Goal: Task Accomplishment & Management: Complete application form

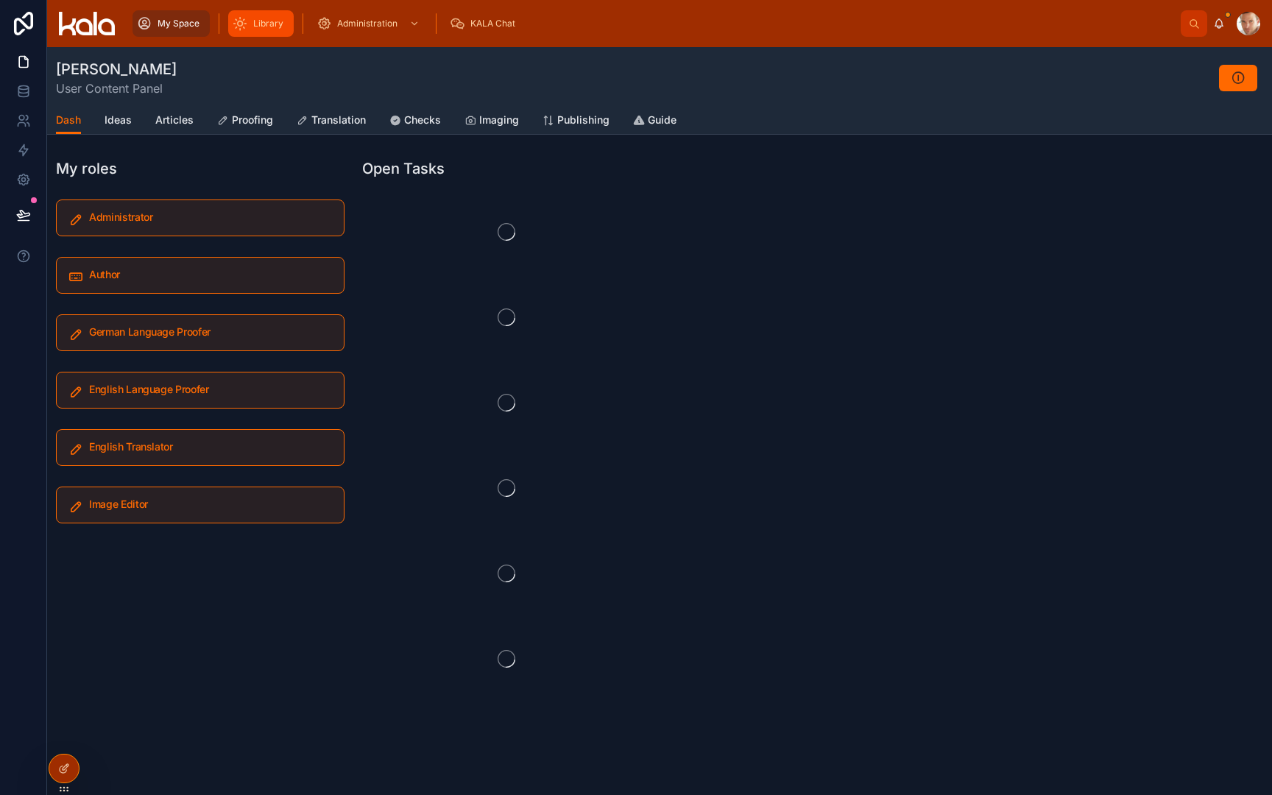
click at [261, 26] on span "Library" at bounding box center [268, 24] width 30 height 12
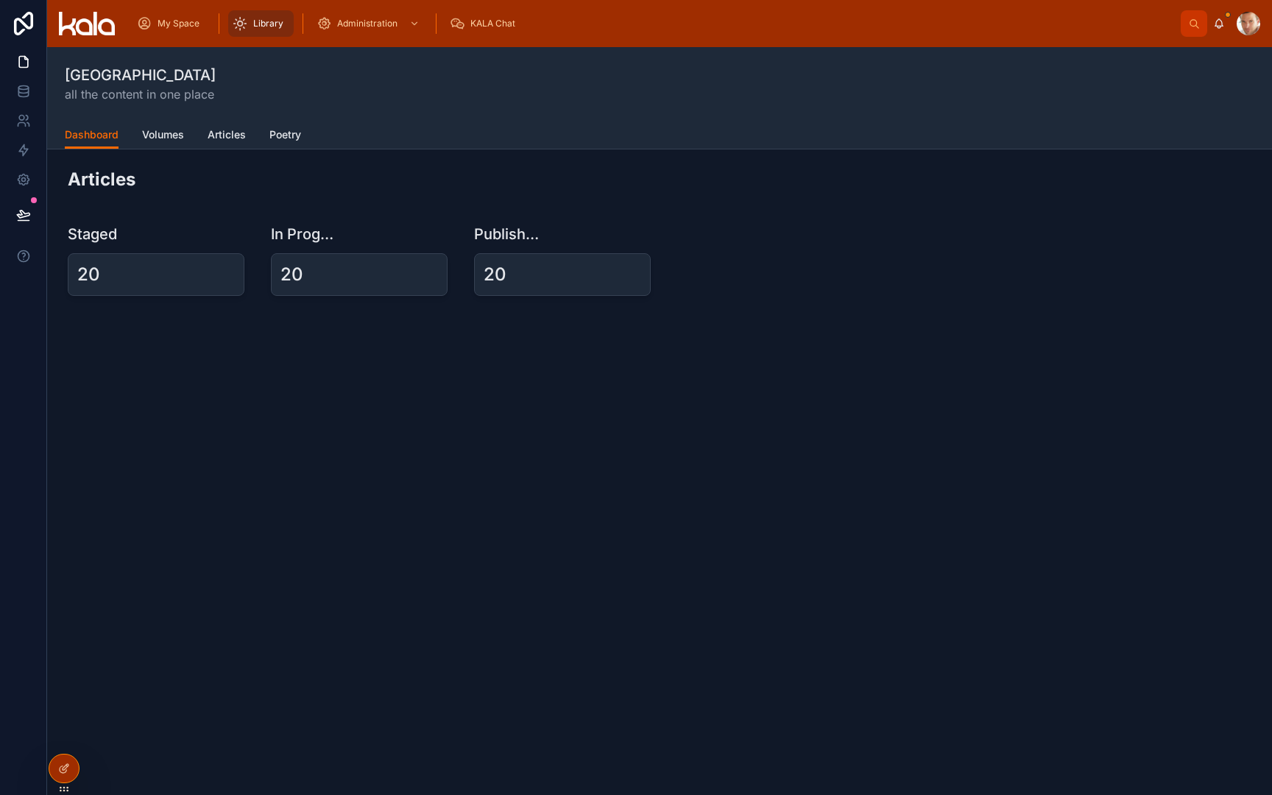
click at [160, 137] on span "Volumes" at bounding box center [163, 134] width 42 height 15
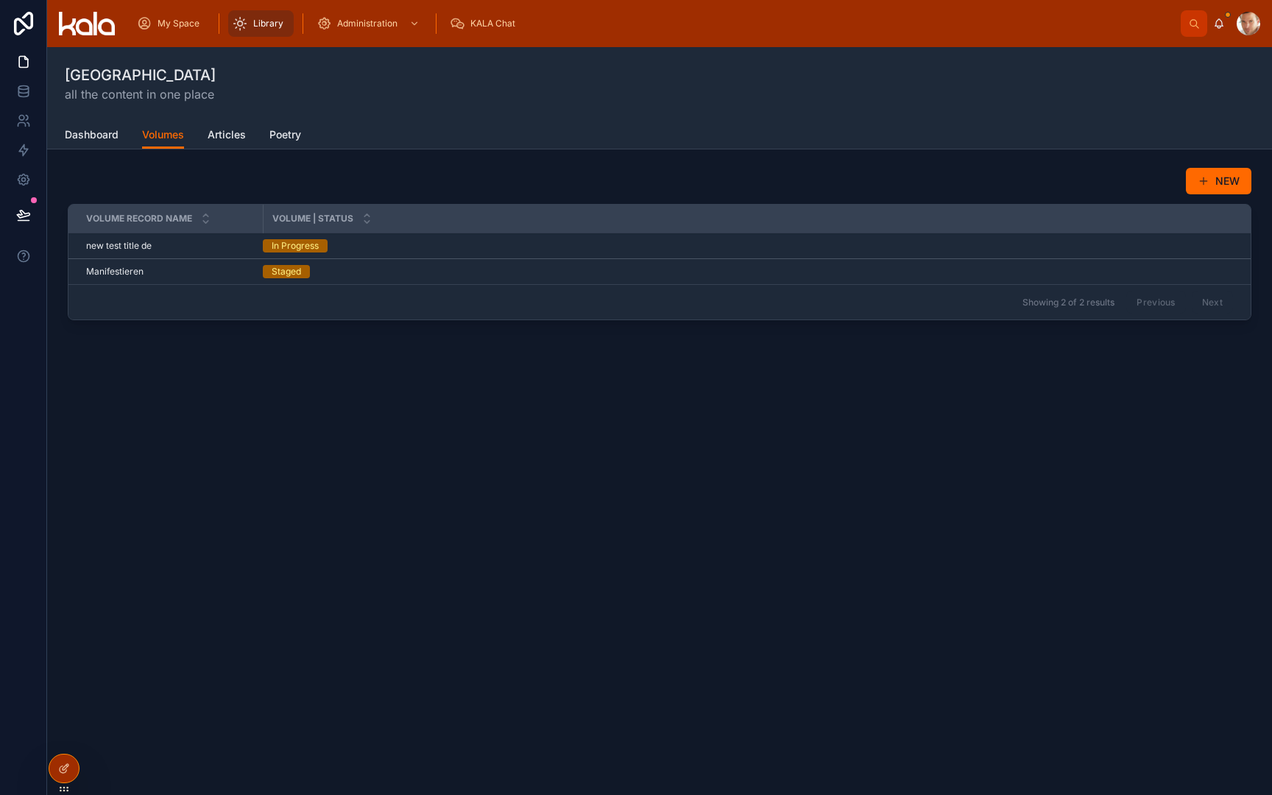
click at [1065, 192] on div "NEW" at bounding box center [659, 181] width 1183 height 28
click at [1226, 180] on button "NEW" at bounding box center [1219, 181] width 66 height 26
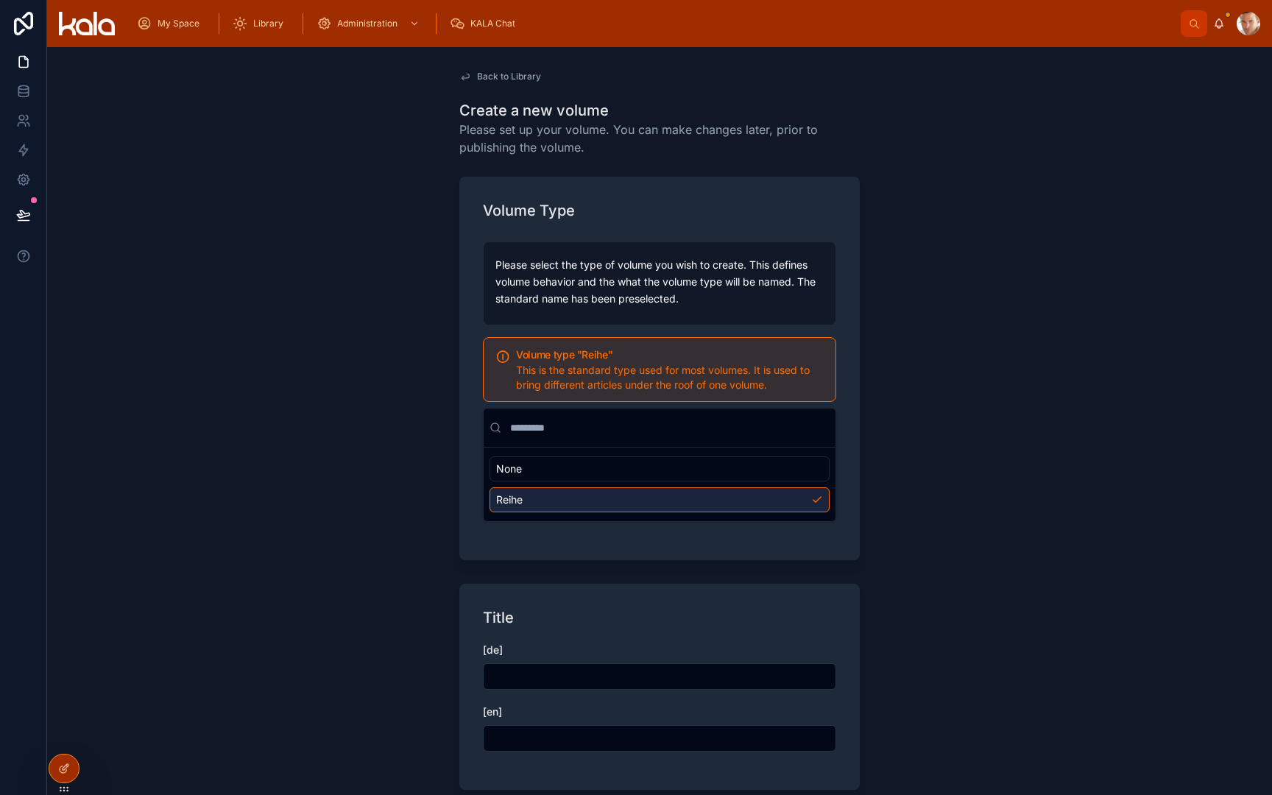
click at [506, 590] on div "Title [de] [en]" at bounding box center [659, 687] width 400 height 206
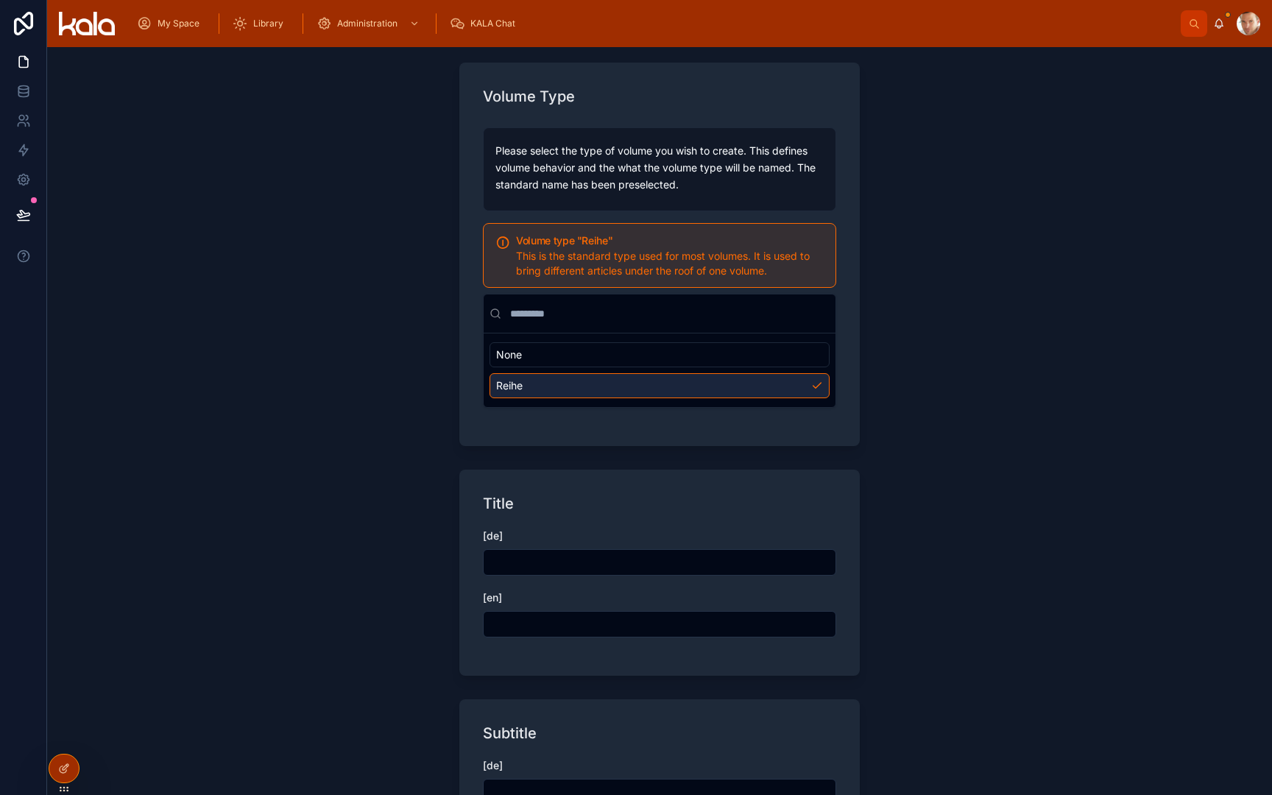
scroll to position [162, 0]
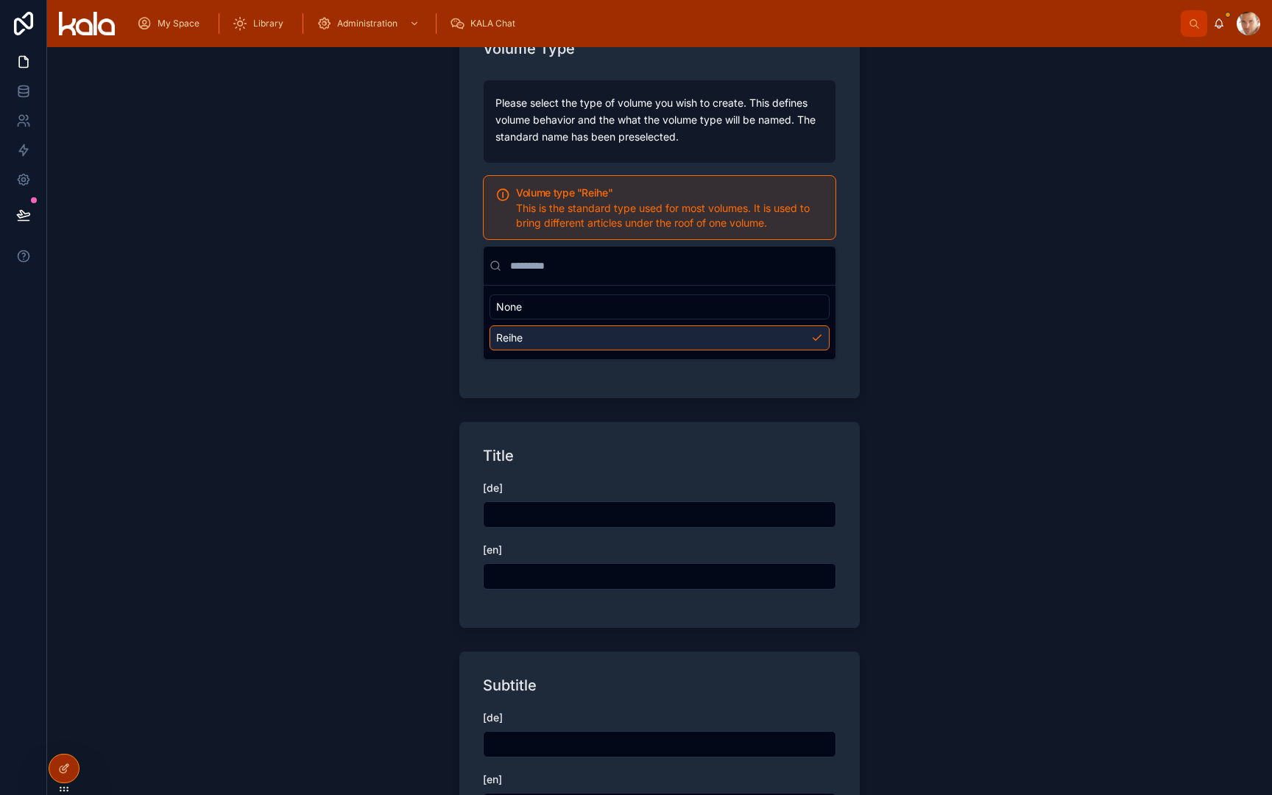
click at [562, 511] on input "text" at bounding box center [660, 514] width 352 height 21
type input "**********"
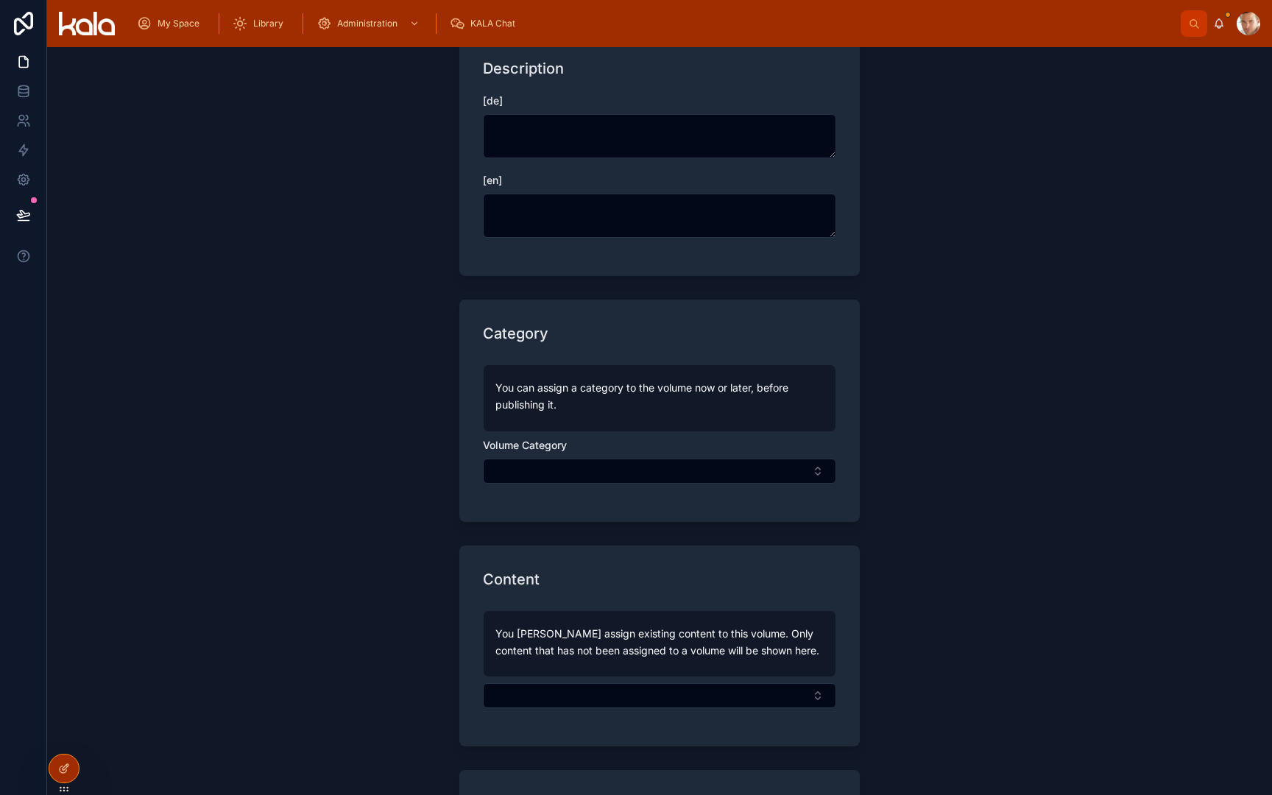
scroll to position [1011, 0]
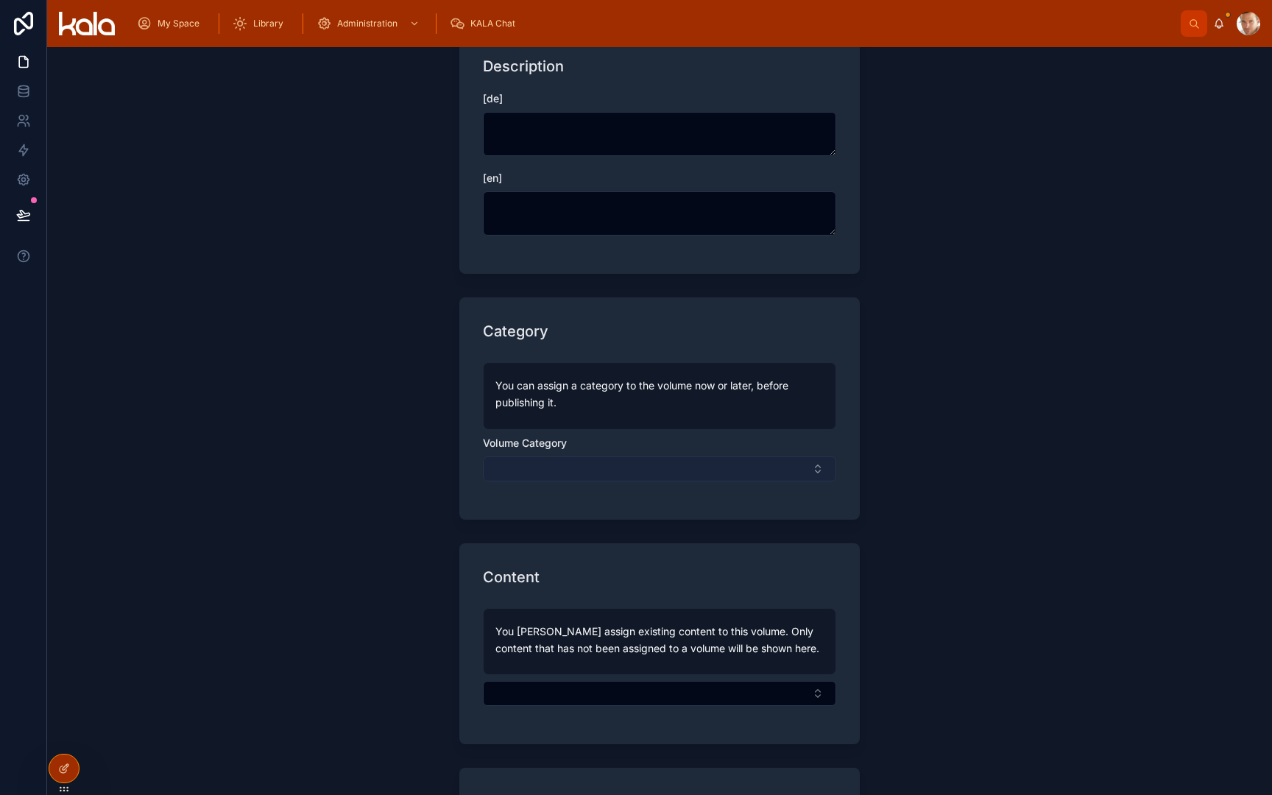
click at [628, 467] on button "Select Button" at bounding box center [659, 468] width 353 height 25
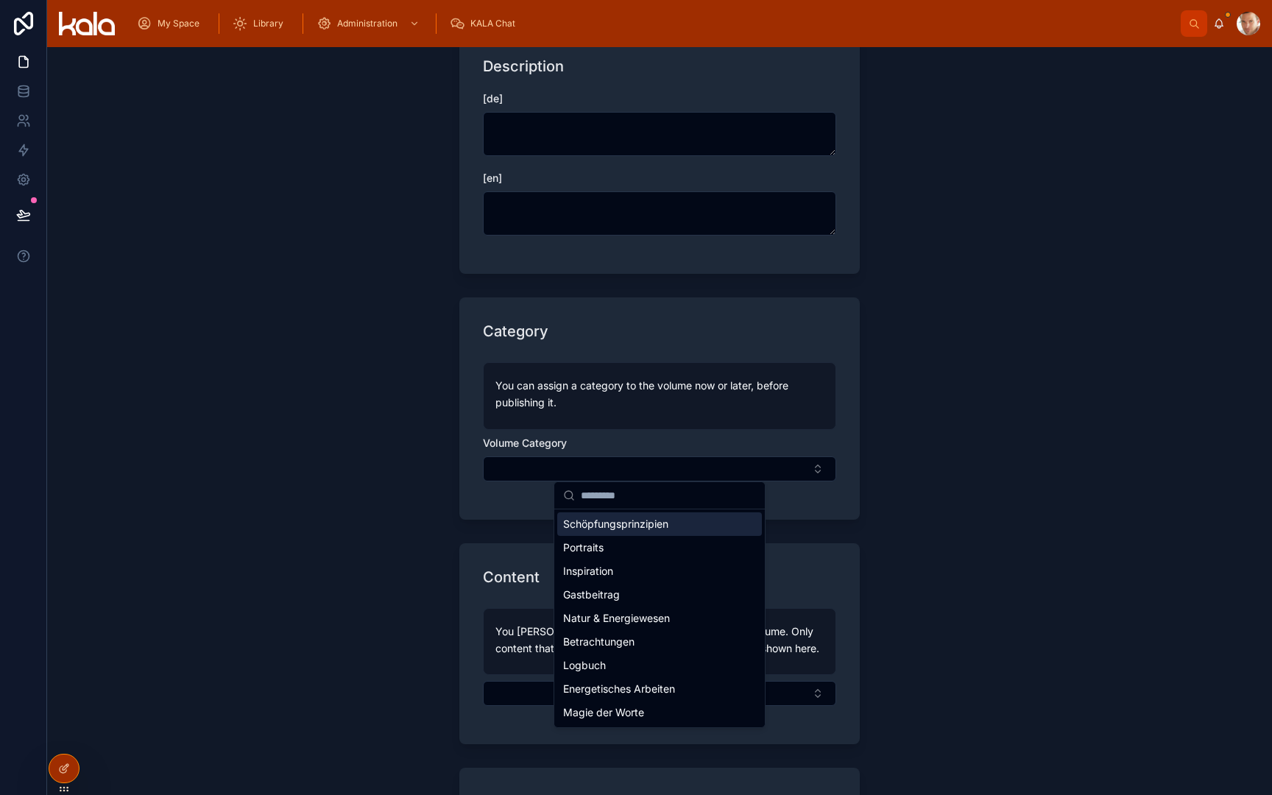
click at [612, 523] on span "Schöpfungsprinzipien" at bounding box center [615, 524] width 105 height 15
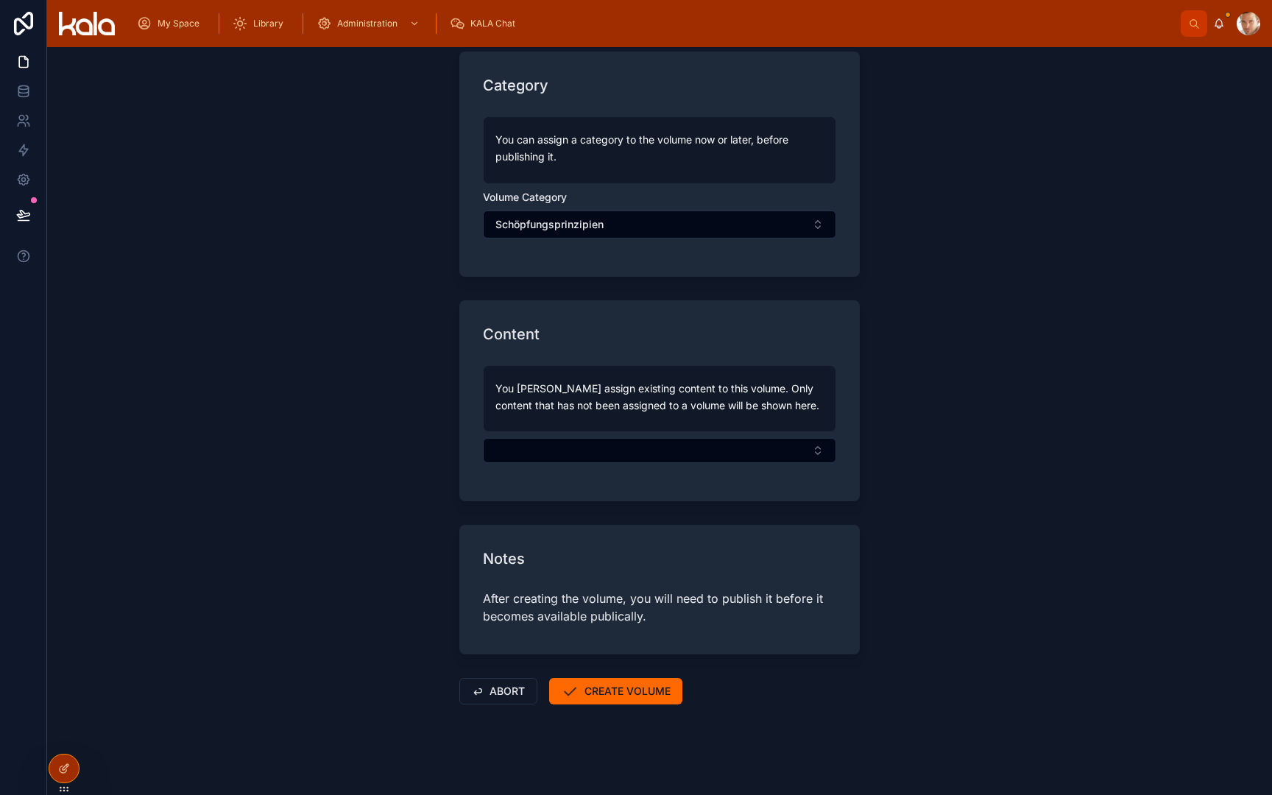
scroll to position [3, 0]
click at [642, 685] on button "CREATE VOLUME" at bounding box center [615, 691] width 133 height 26
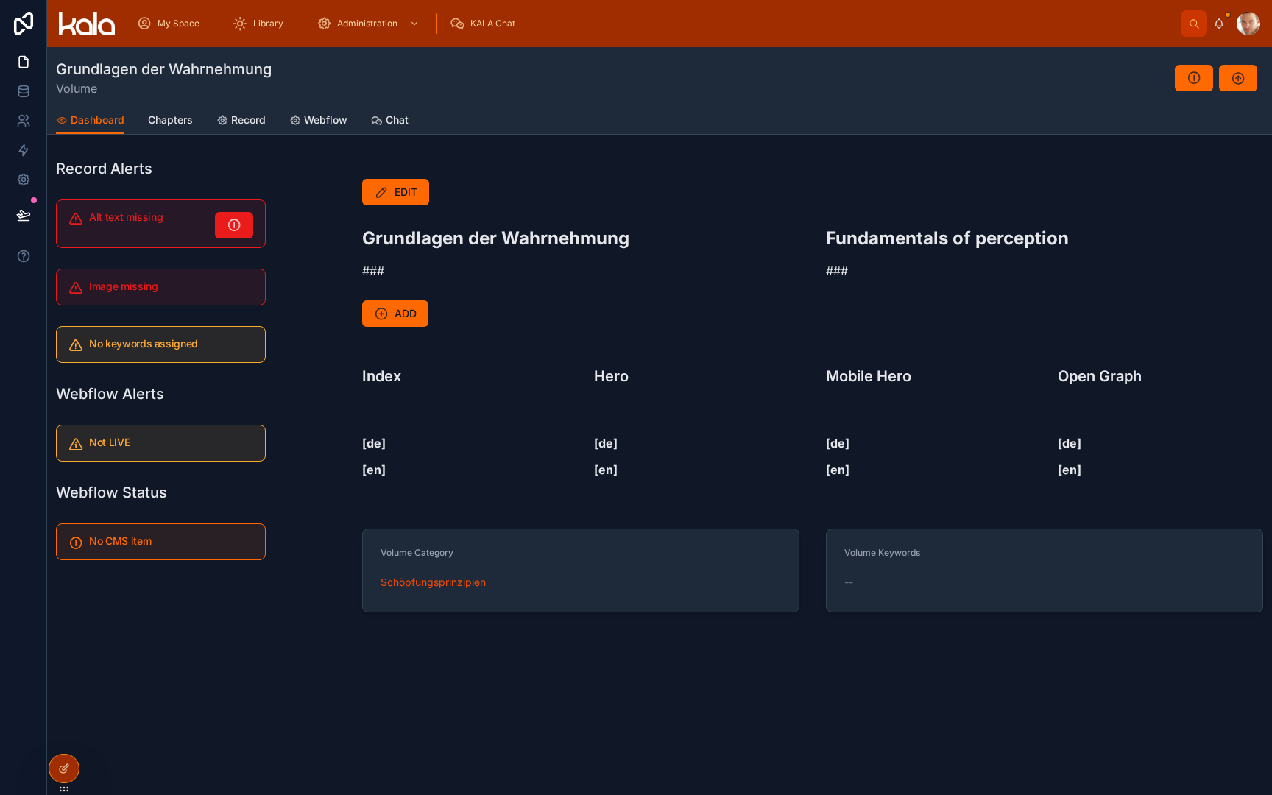
click at [327, 117] on span "Webflow" at bounding box center [325, 120] width 43 height 15
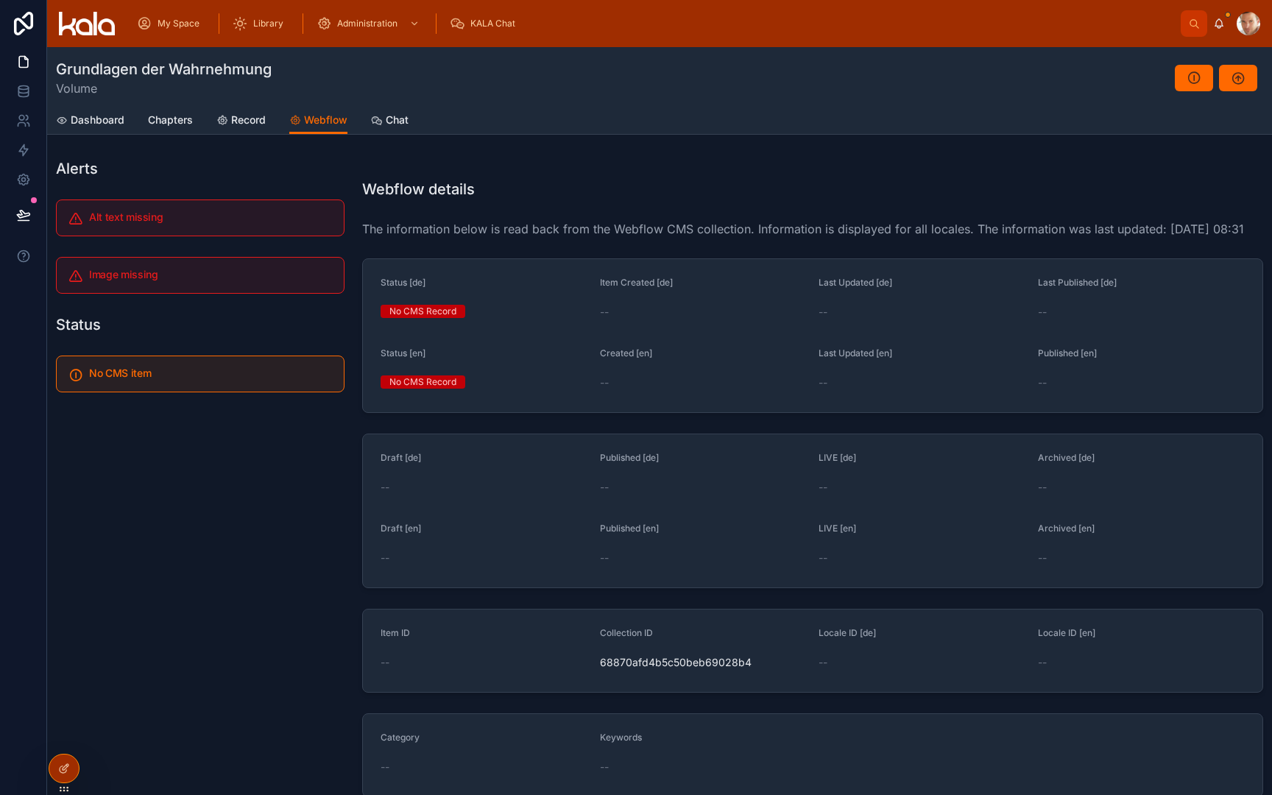
click at [101, 121] on span "Dashboard" at bounding box center [98, 120] width 54 height 15
